Goal: Task Accomplishment & Management: Complete application form

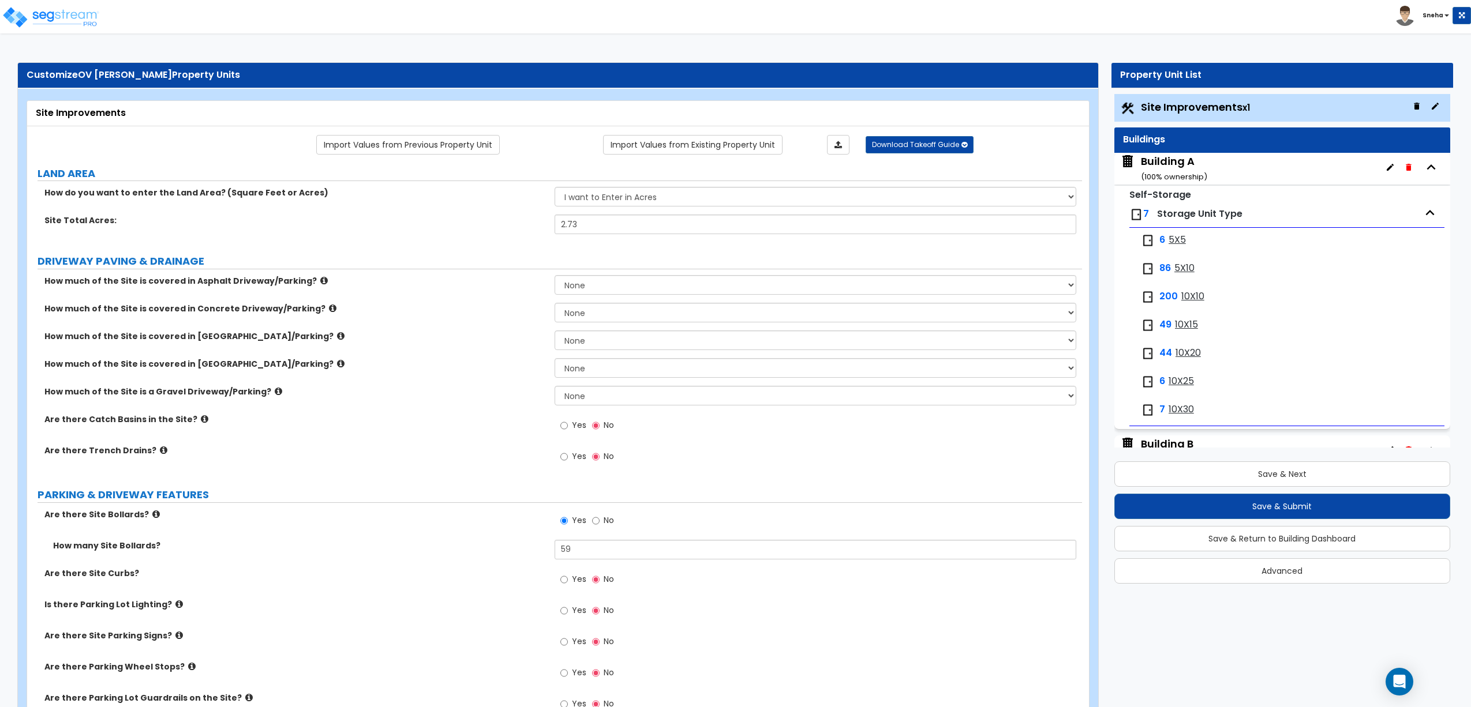
select select "1"
select select "2"
select select "1"
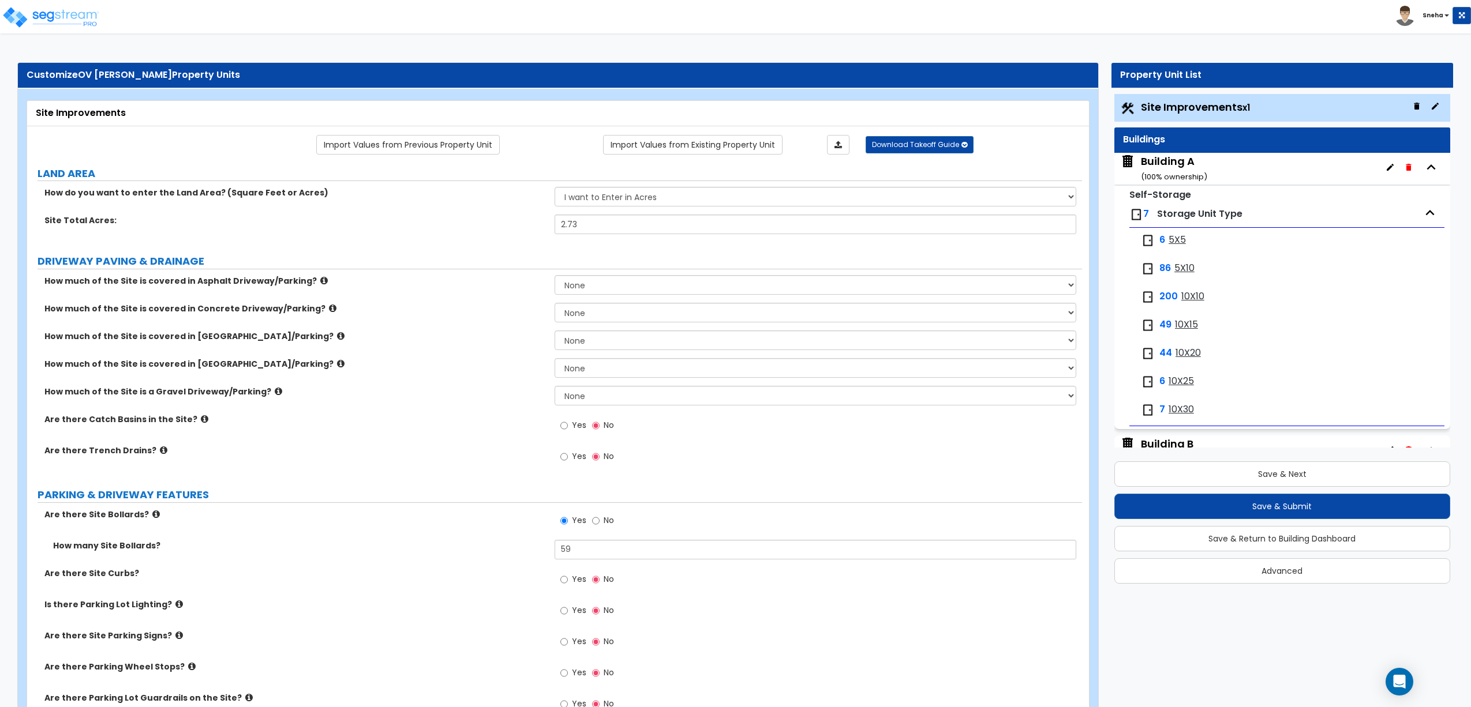
select select "1"
drag, startPoint x: 584, startPoint y: 553, endPoint x: 538, endPoint y: 554, distance: 46.8
click at [538, 554] on div "How many Site Bollards? 59" at bounding box center [554, 554] width 1055 height 28
type input "54"
click at [538, 554] on div "How many Site Bollards? 54" at bounding box center [554, 554] width 1055 height 28
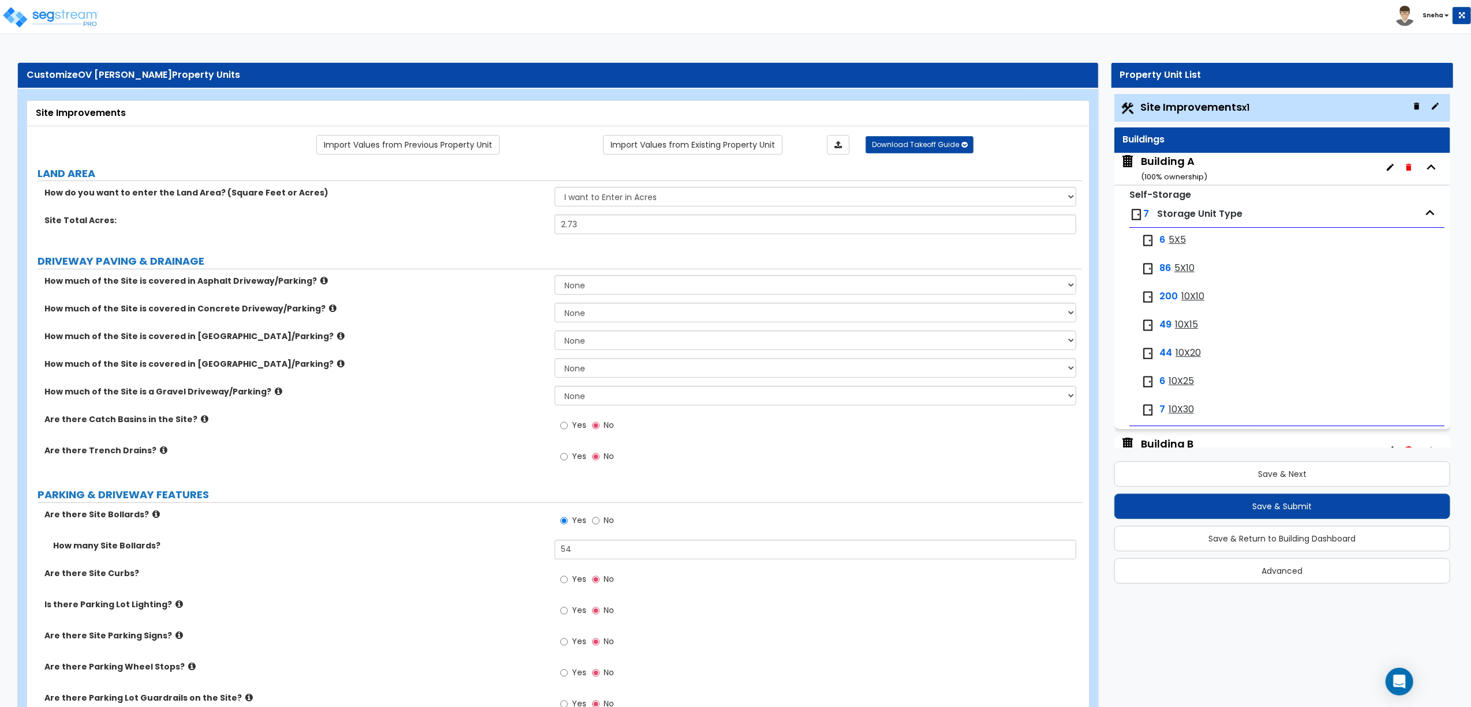
click at [378, 449] on label "Are there Trench Drains?" at bounding box center [294, 451] width 501 height 12
click at [1255, 541] on button "Save & Return to Building Dashboard" at bounding box center [1282, 538] width 336 height 25
